Goal: Task Accomplishment & Management: Manage account settings

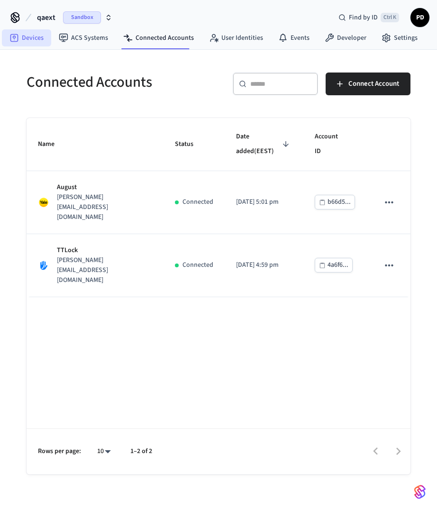
click at [27, 33] on link "Devices" at bounding box center [26, 37] width 49 height 17
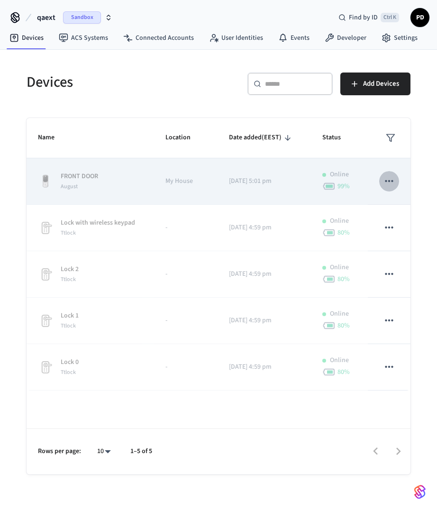
click at [390, 183] on icon "sticky table" at bounding box center [389, 181] width 12 height 12
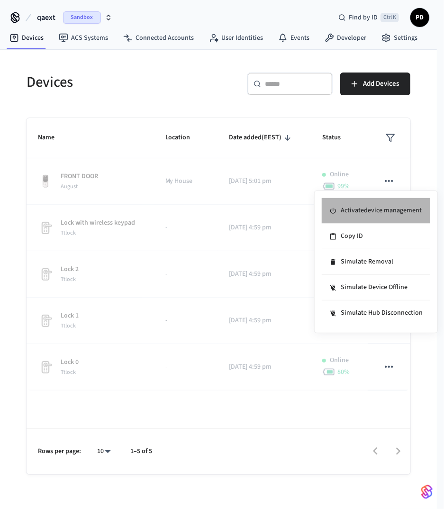
click at [372, 209] on li "Activate device management" at bounding box center [376, 211] width 109 height 26
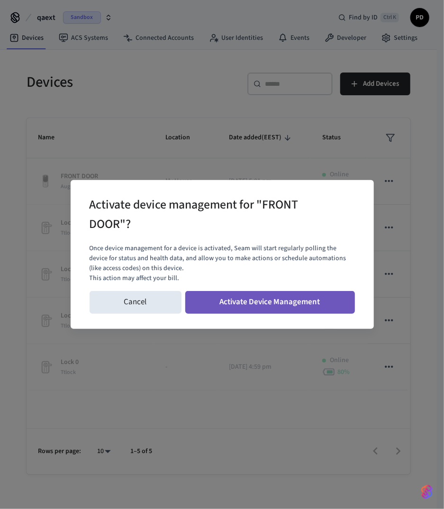
click at [282, 302] on button "Activate Device Management" at bounding box center [270, 302] width 170 height 23
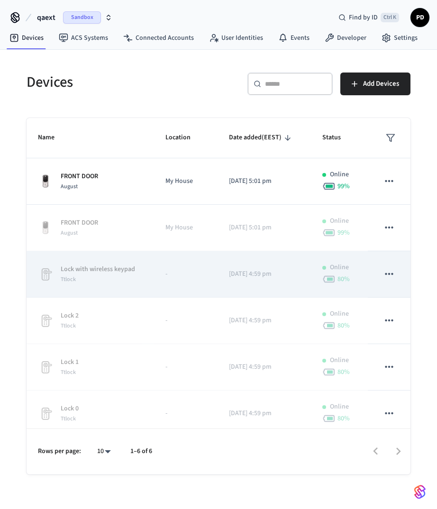
click at [394, 226] on td "sticky table" at bounding box center [389, 228] width 43 height 46
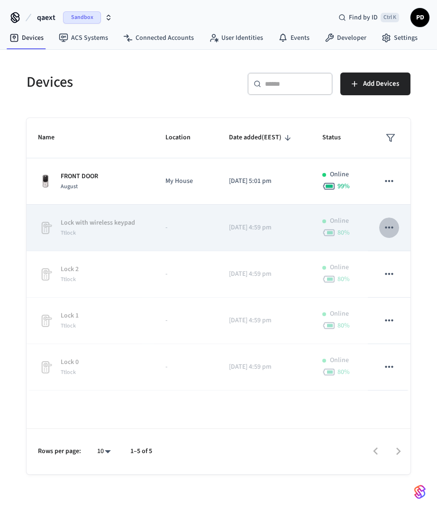
click at [392, 227] on icon "sticky table" at bounding box center [389, 228] width 8 height 2
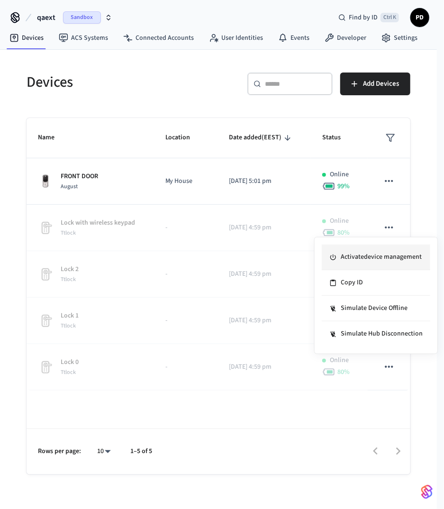
click at [358, 258] on li "Activate device management" at bounding box center [376, 258] width 109 height 26
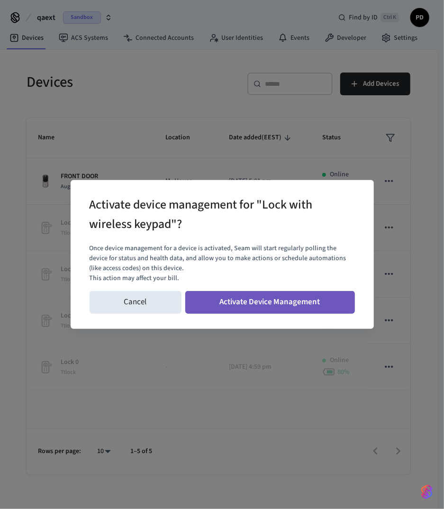
click at [308, 304] on button "Activate Device Management" at bounding box center [270, 302] width 170 height 23
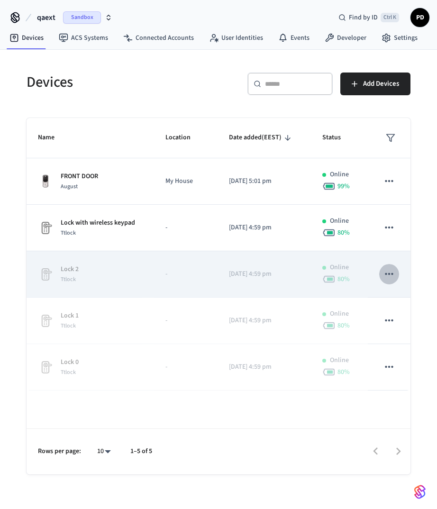
click at [392, 279] on icon "sticky table" at bounding box center [389, 274] width 12 height 12
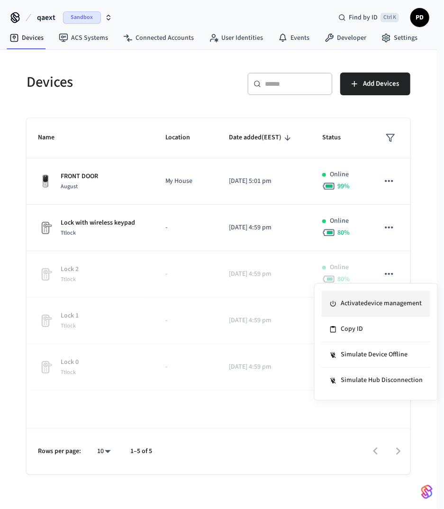
click at [366, 302] on li "Activate device management" at bounding box center [376, 304] width 109 height 26
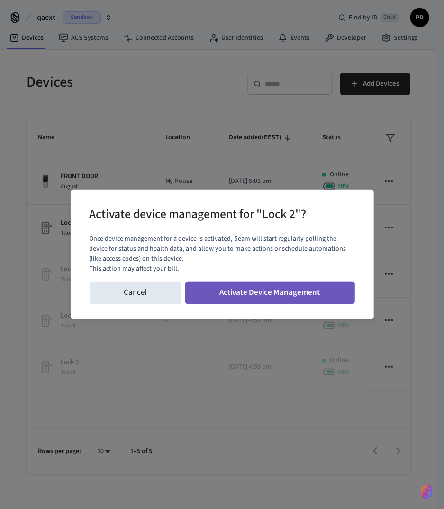
click at [288, 293] on button "Activate Device Management" at bounding box center [270, 293] width 170 height 23
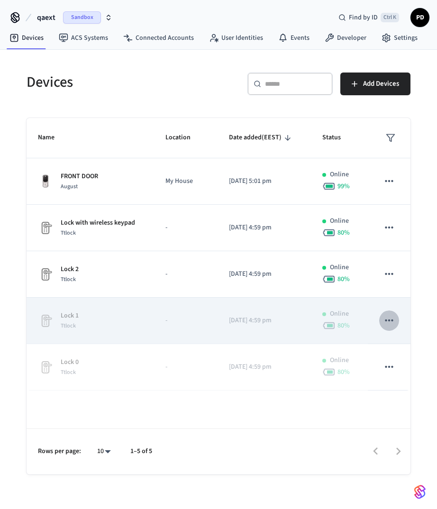
click at [390, 317] on icon "sticky table" at bounding box center [389, 320] width 12 height 12
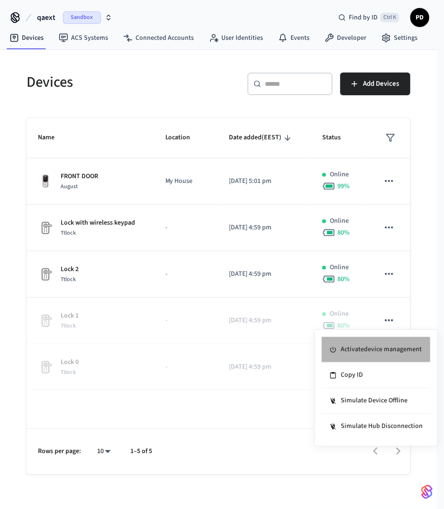
click at [371, 354] on li "Activate device management" at bounding box center [376, 350] width 109 height 26
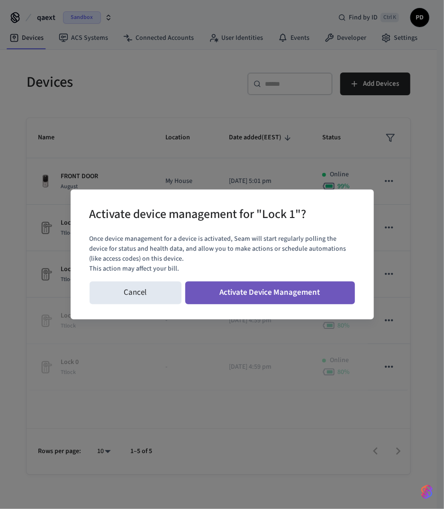
click at [302, 295] on button "Activate Device Management" at bounding box center [270, 293] width 170 height 23
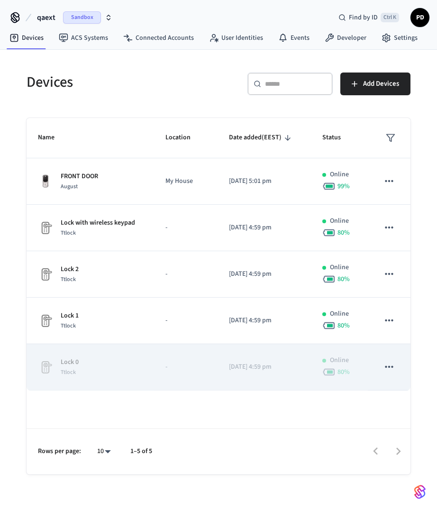
click at [386, 363] on icon "sticky table" at bounding box center [389, 367] width 12 height 12
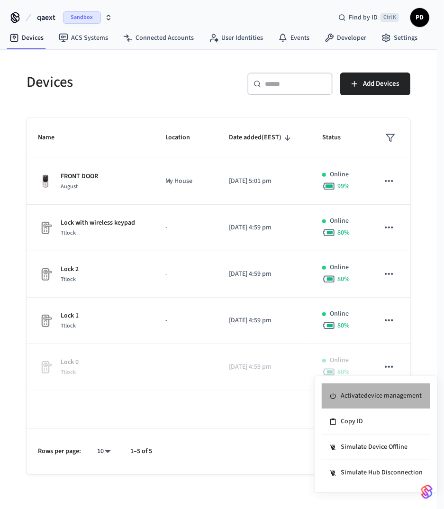
click at [351, 403] on li "Activate device management" at bounding box center [376, 397] width 109 height 26
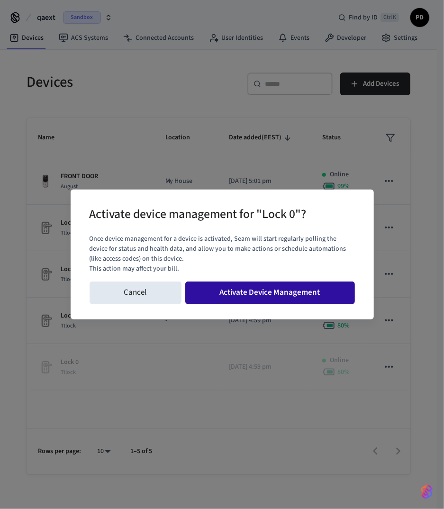
click at [283, 297] on button "Activate Device Management" at bounding box center [270, 293] width 170 height 23
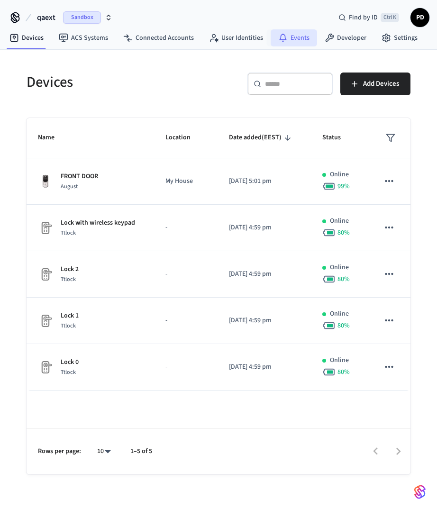
click at [289, 35] on link "Events" at bounding box center [294, 37] width 46 height 17
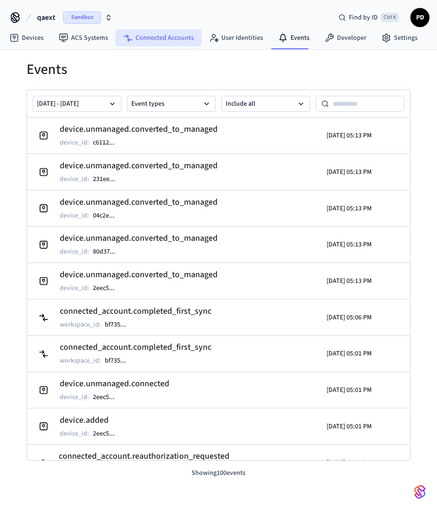
click at [166, 30] on link "Connected Accounts" at bounding box center [159, 37] width 86 height 17
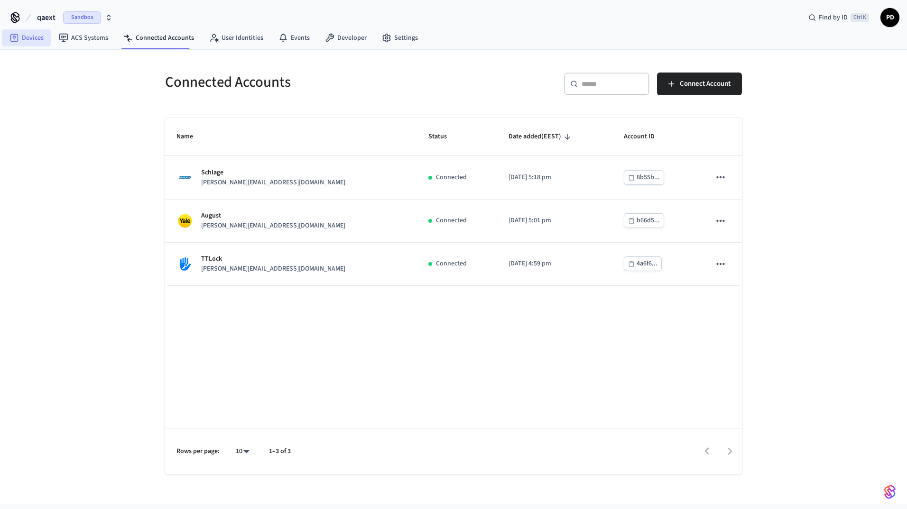
click at [38, 37] on link "Devices" at bounding box center [26, 37] width 49 height 17
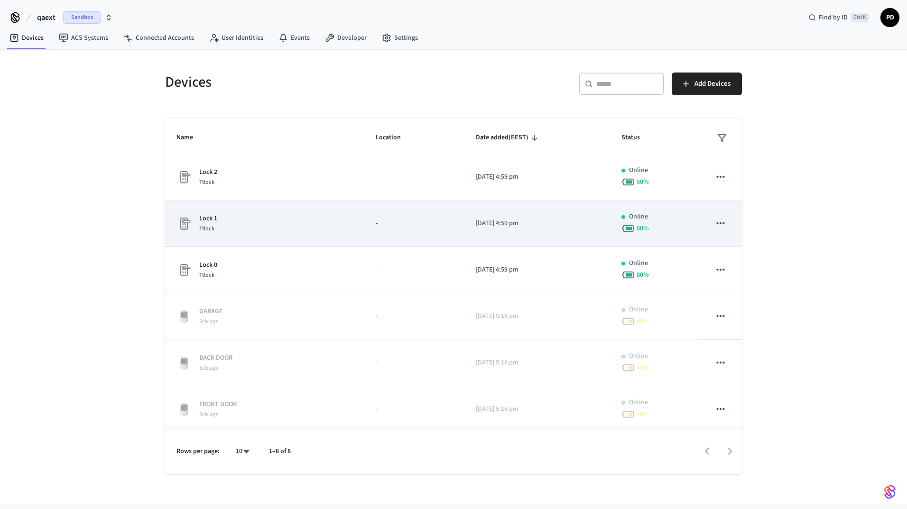
scroll to position [100, 0]
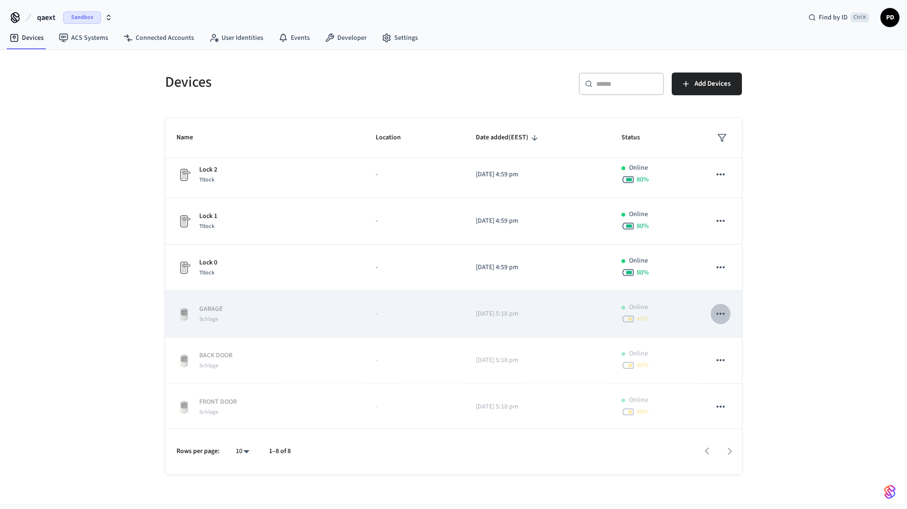
click at [437, 313] on icon "sticky table" at bounding box center [720, 314] width 8 height 2
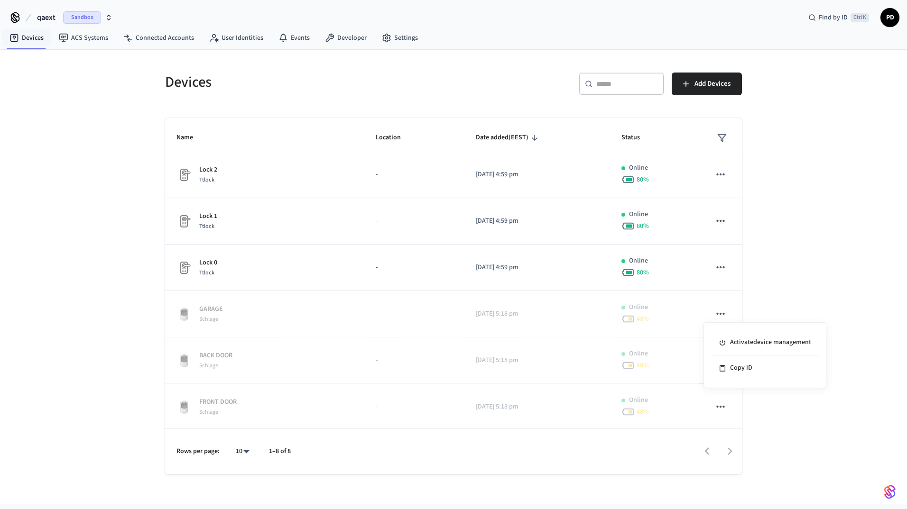
click at [11, 296] on div at bounding box center [453, 254] width 907 height 509
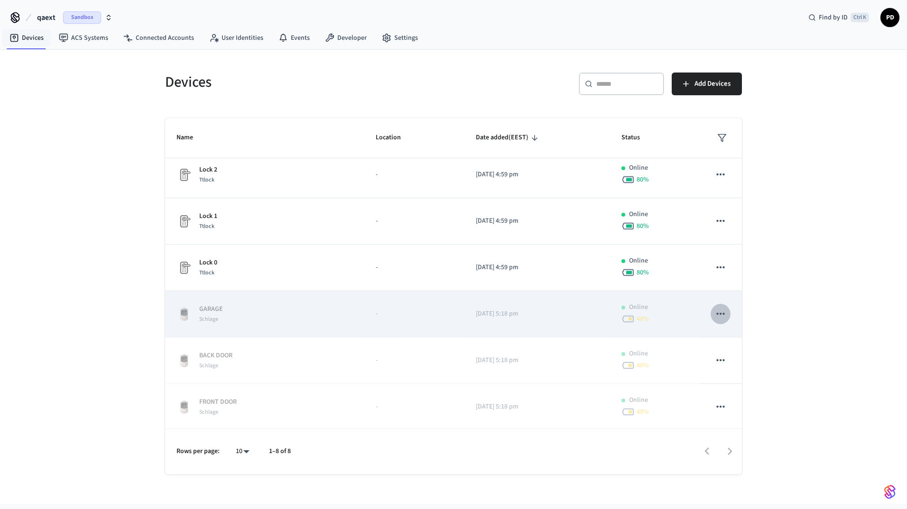
click at [437, 315] on icon "sticky table" at bounding box center [720, 314] width 12 height 12
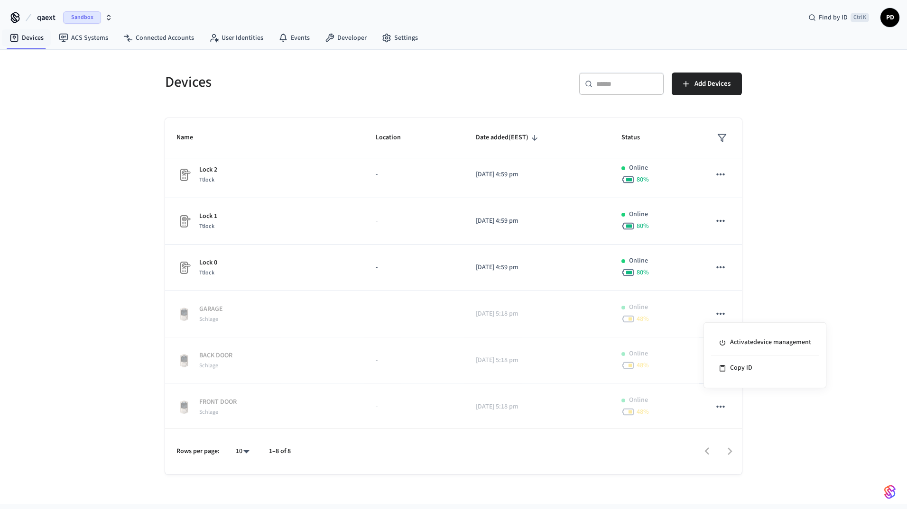
click at [0, 342] on html "qaext Sandbox Find by ID Ctrl K PD Devices ACS Systems Connected Accounts User …" at bounding box center [453, 252] width 907 height 504
click at [299, 32] on div at bounding box center [453, 254] width 907 height 509
click at [299, 32] on link "Events" at bounding box center [294, 37] width 46 height 17
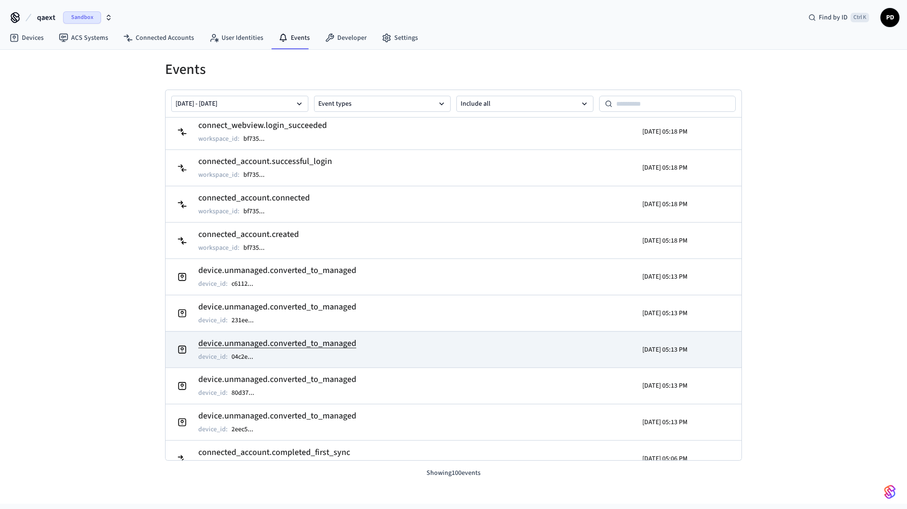
scroll to position [258, 0]
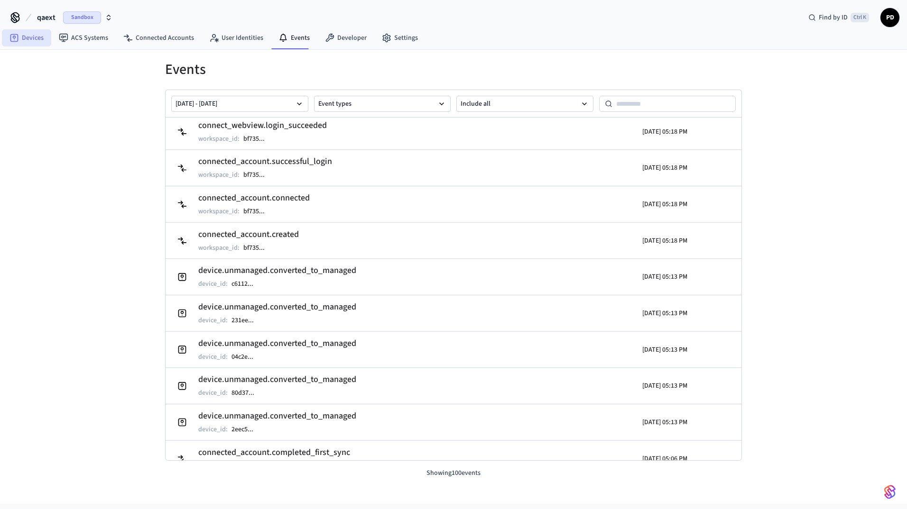
click at [35, 43] on link "Devices" at bounding box center [26, 37] width 49 height 17
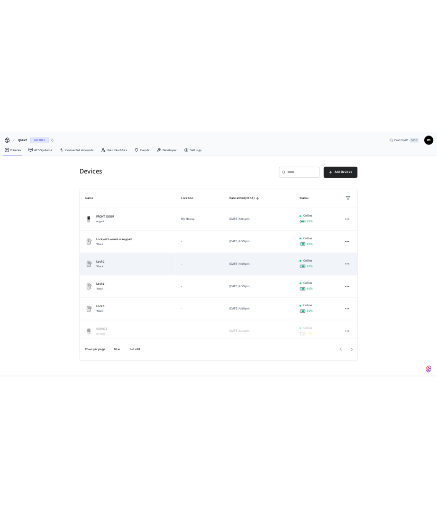
scroll to position [100, 0]
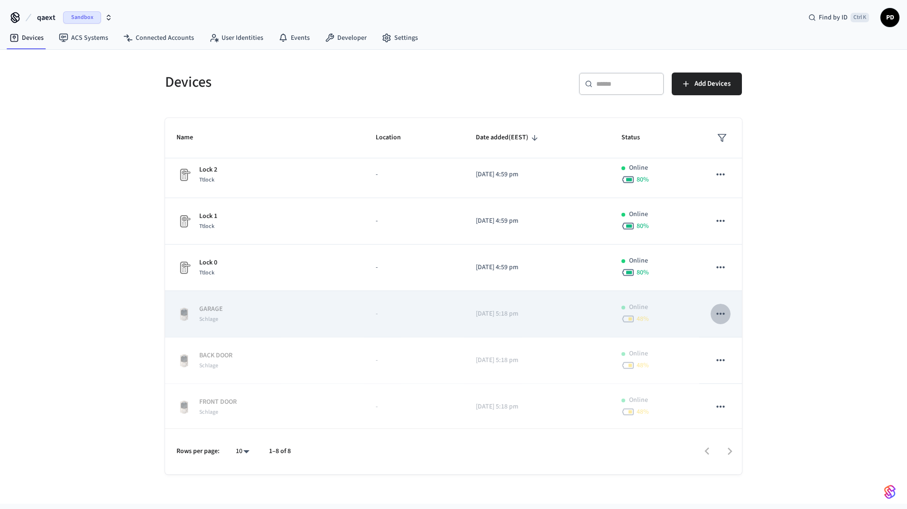
click at [437, 315] on icon "sticky table" at bounding box center [720, 314] width 12 height 12
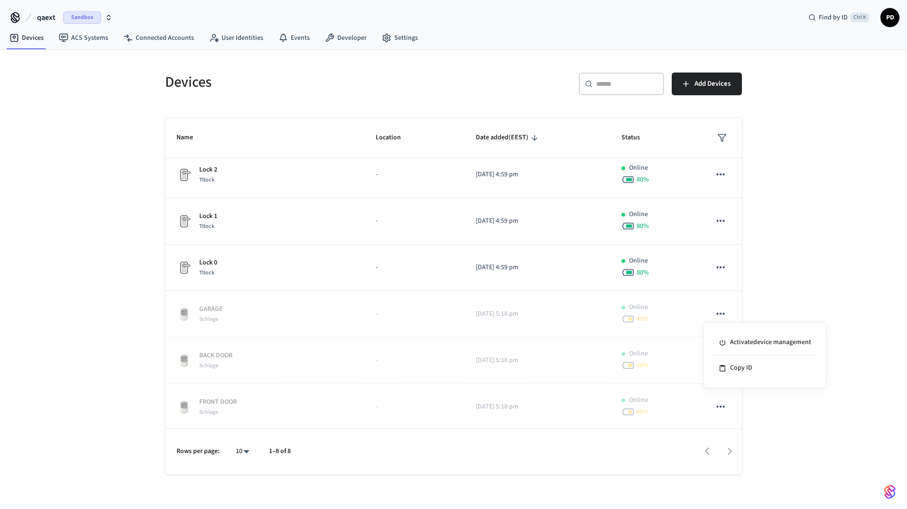
click at [133, 311] on div at bounding box center [453, 254] width 907 height 509
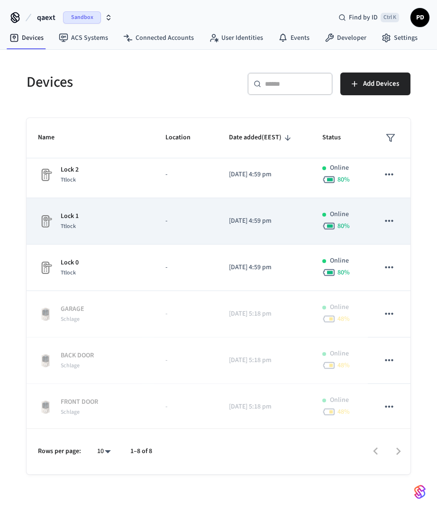
click at [380, 198] on td "sticky table" at bounding box center [389, 221] width 43 height 46
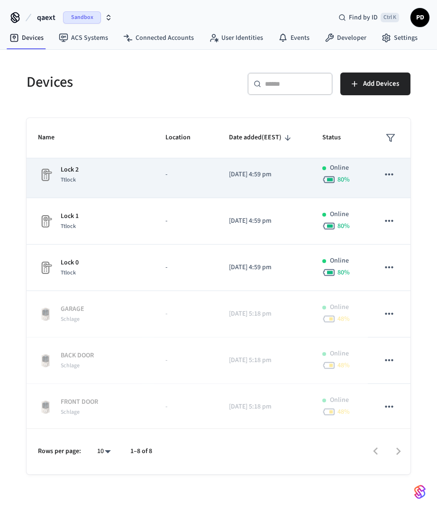
click at [378, 186] on td "sticky table" at bounding box center [389, 175] width 43 height 46
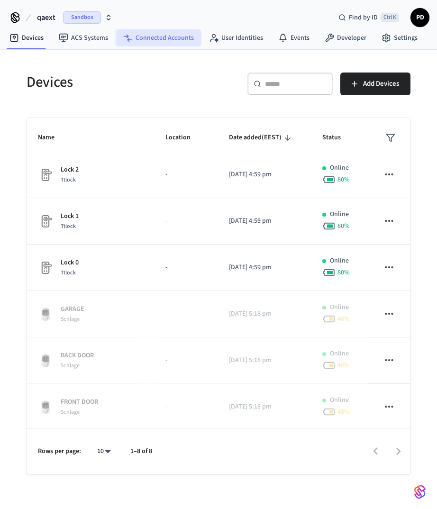
click at [168, 36] on link "Connected Accounts" at bounding box center [159, 37] width 86 height 17
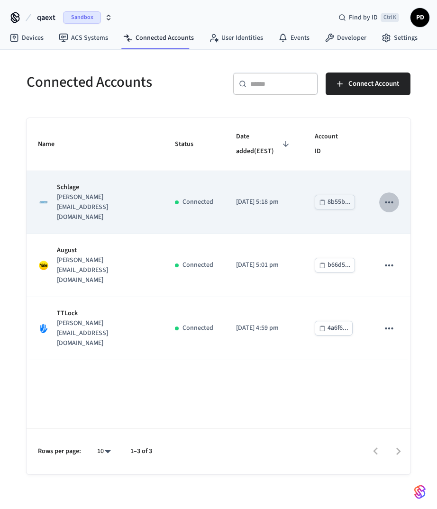
click at [389, 202] on icon "sticky table" at bounding box center [389, 203] width 8 height 2
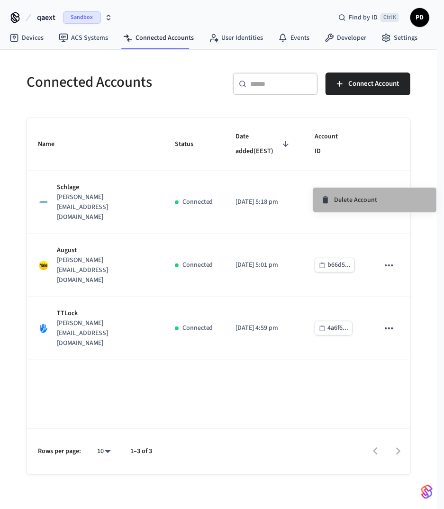
click at [386, 197] on li "Delete Account" at bounding box center [374, 200] width 123 height 25
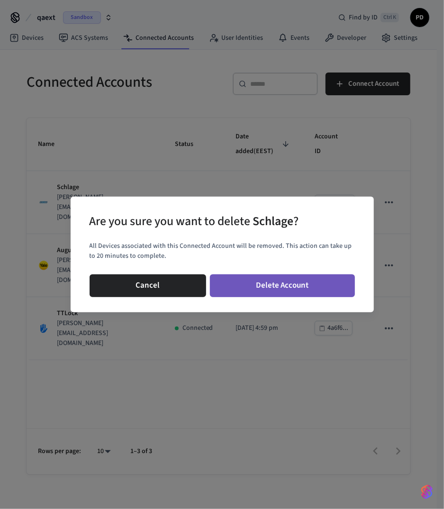
click at [307, 283] on button "Delete Account" at bounding box center [282, 286] width 145 height 23
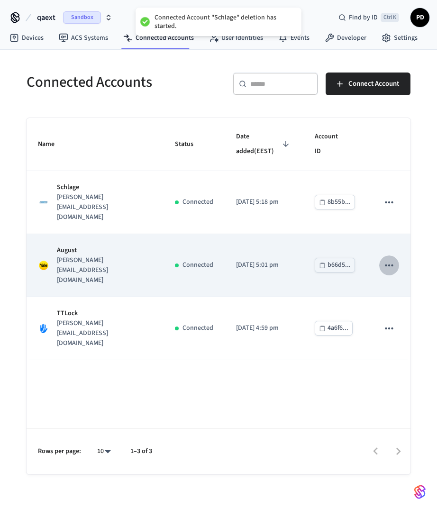
click at [388, 259] on icon "sticky table" at bounding box center [389, 265] width 12 height 12
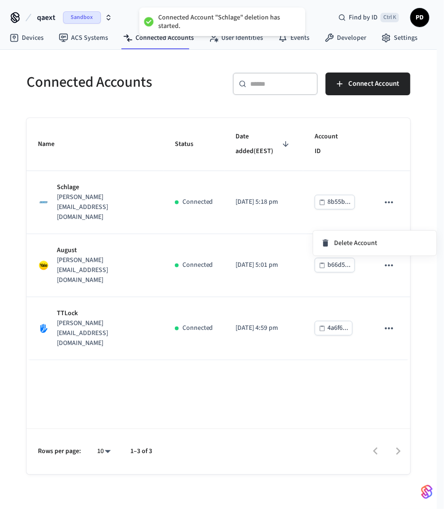
click at [358, 243] on span "Delete Account" at bounding box center [355, 243] width 43 height 9
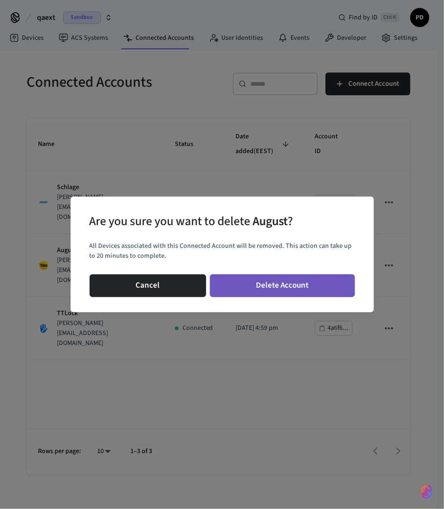
click at [327, 291] on button "Delete Account" at bounding box center [282, 286] width 145 height 23
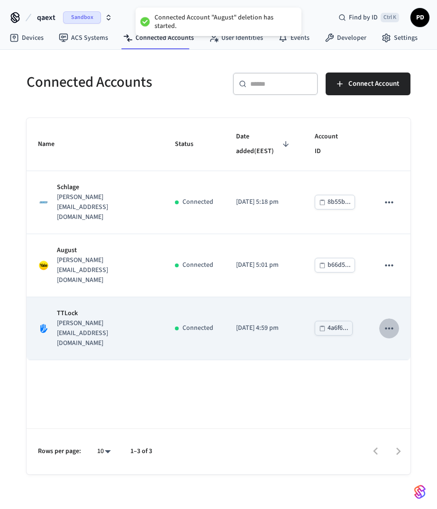
click at [387, 322] on icon "sticky table" at bounding box center [389, 328] width 12 height 12
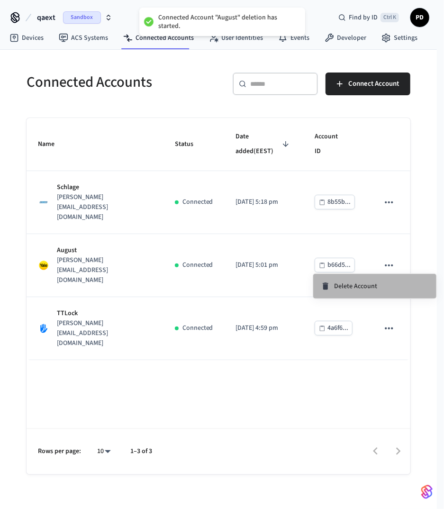
click at [366, 284] on span "Delete Account" at bounding box center [355, 286] width 43 height 9
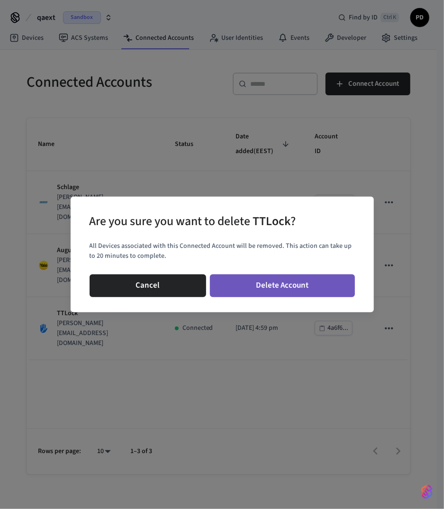
click at [317, 287] on button "Delete Account" at bounding box center [282, 286] width 145 height 23
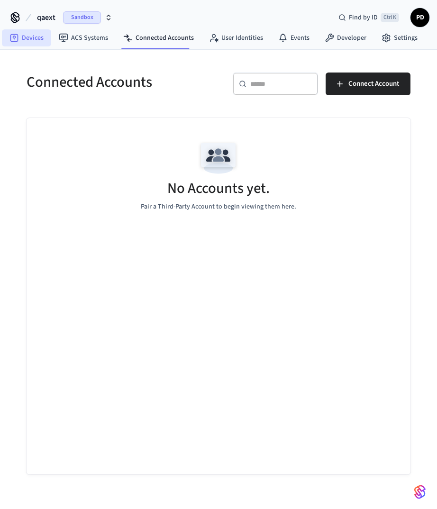
click at [37, 33] on link "Devices" at bounding box center [26, 37] width 49 height 17
